Goal: Transaction & Acquisition: Purchase product/service

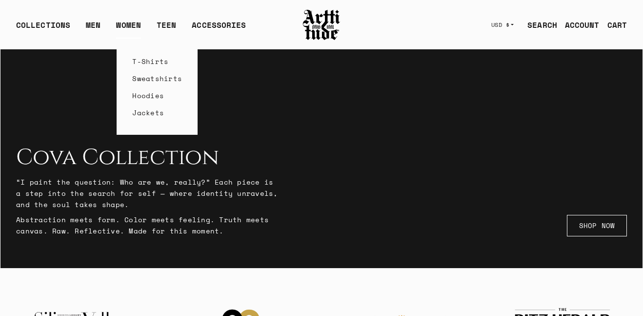
click at [126, 24] on link "WOMEN" at bounding box center [128, 29] width 25 height 20
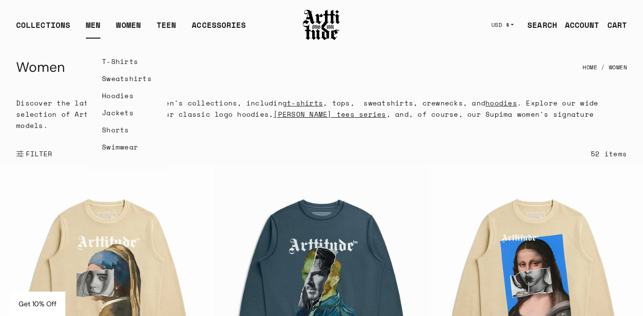
click at [118, 64] on link "T-Shirts" at bounding box center [127, 61] width 50 height 17
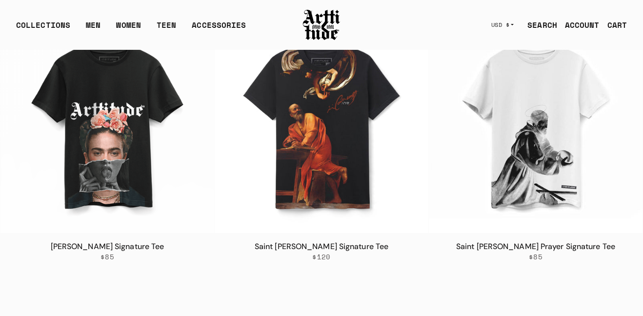
scroll to position [385, 0]
